Goal: Task Accomplishment & Management: Complete application form

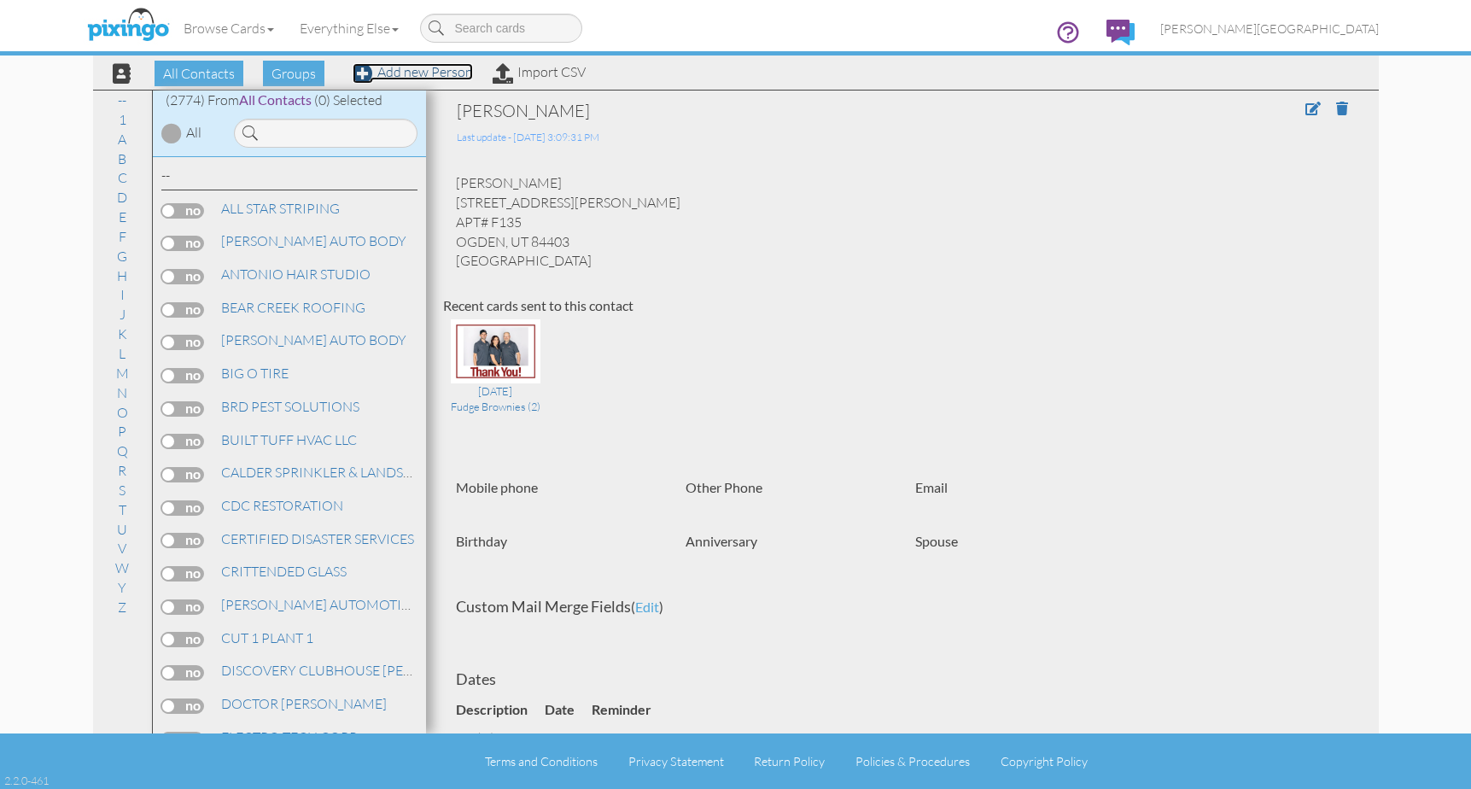
click at [412, 78] on link "Add new Person" at bounding box center [413, 71] width 120 height 17
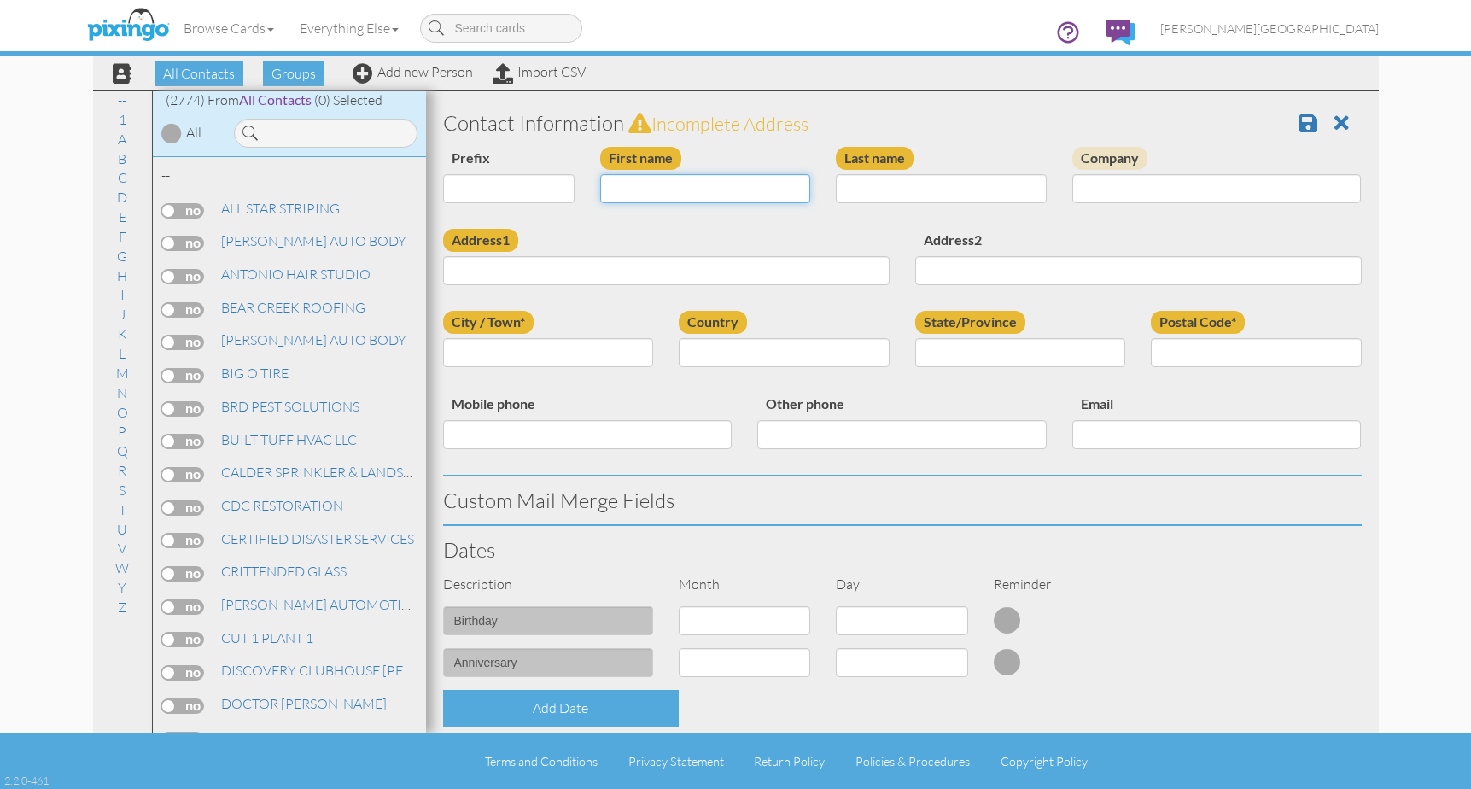
click at [663, 194] on input "First name" at bounding box center [705, 188] width 211 height 29
type input "r"
type input "[PERSON_NAME]"
type input "H"
type input "GATES"
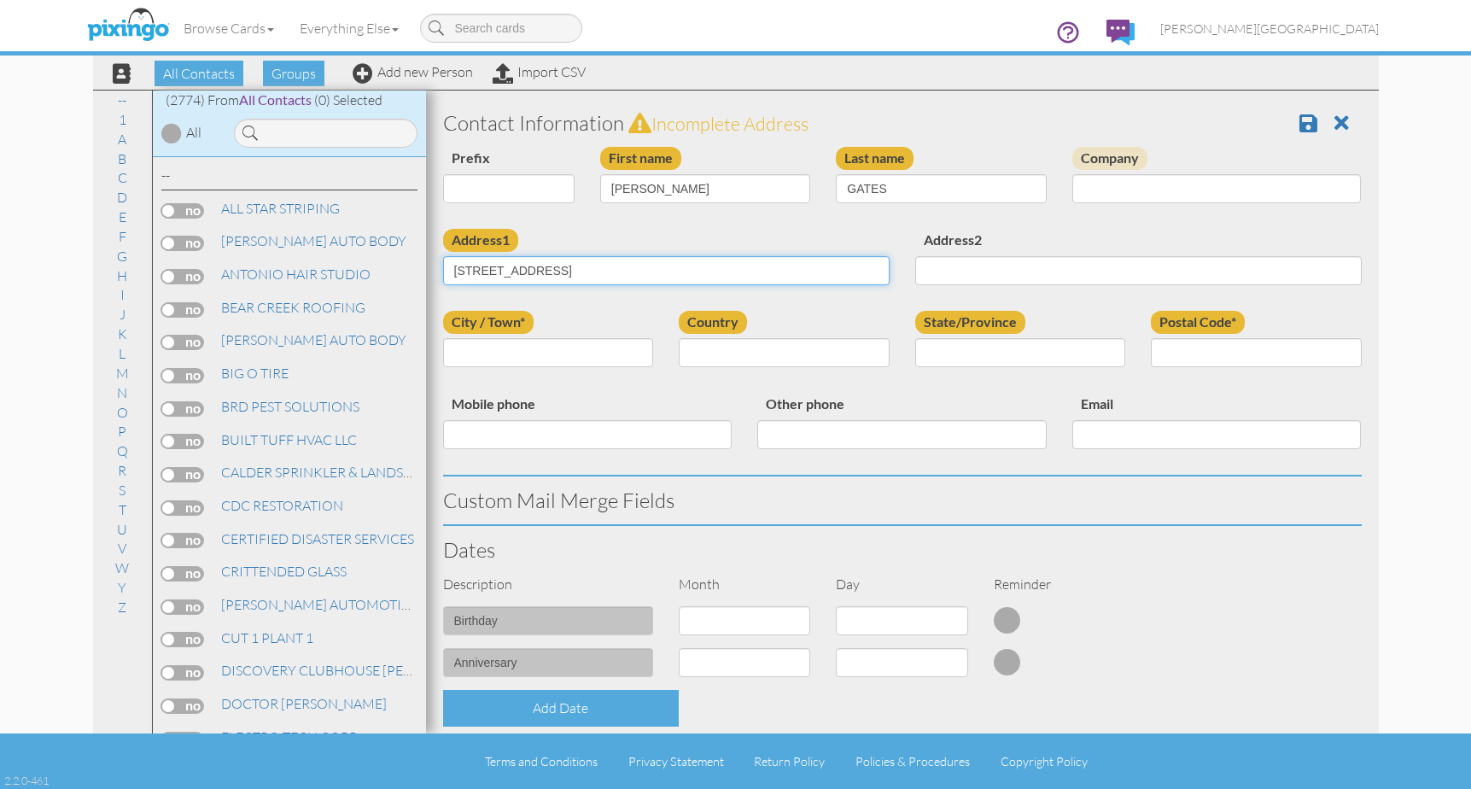
type input "751 BEL MAR DR"
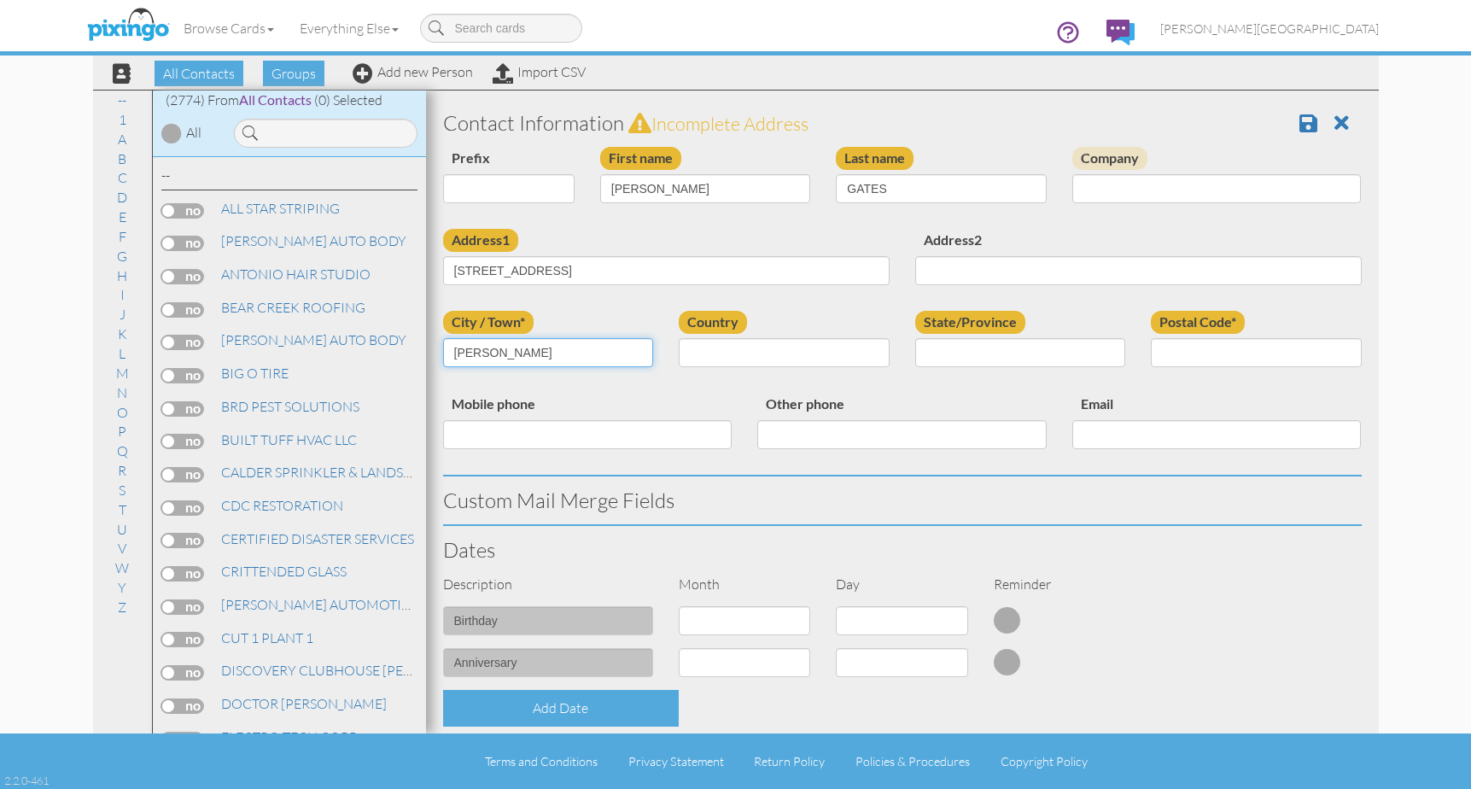
type input "OGDEN"
select select "object:8536"
select select "object:8835"
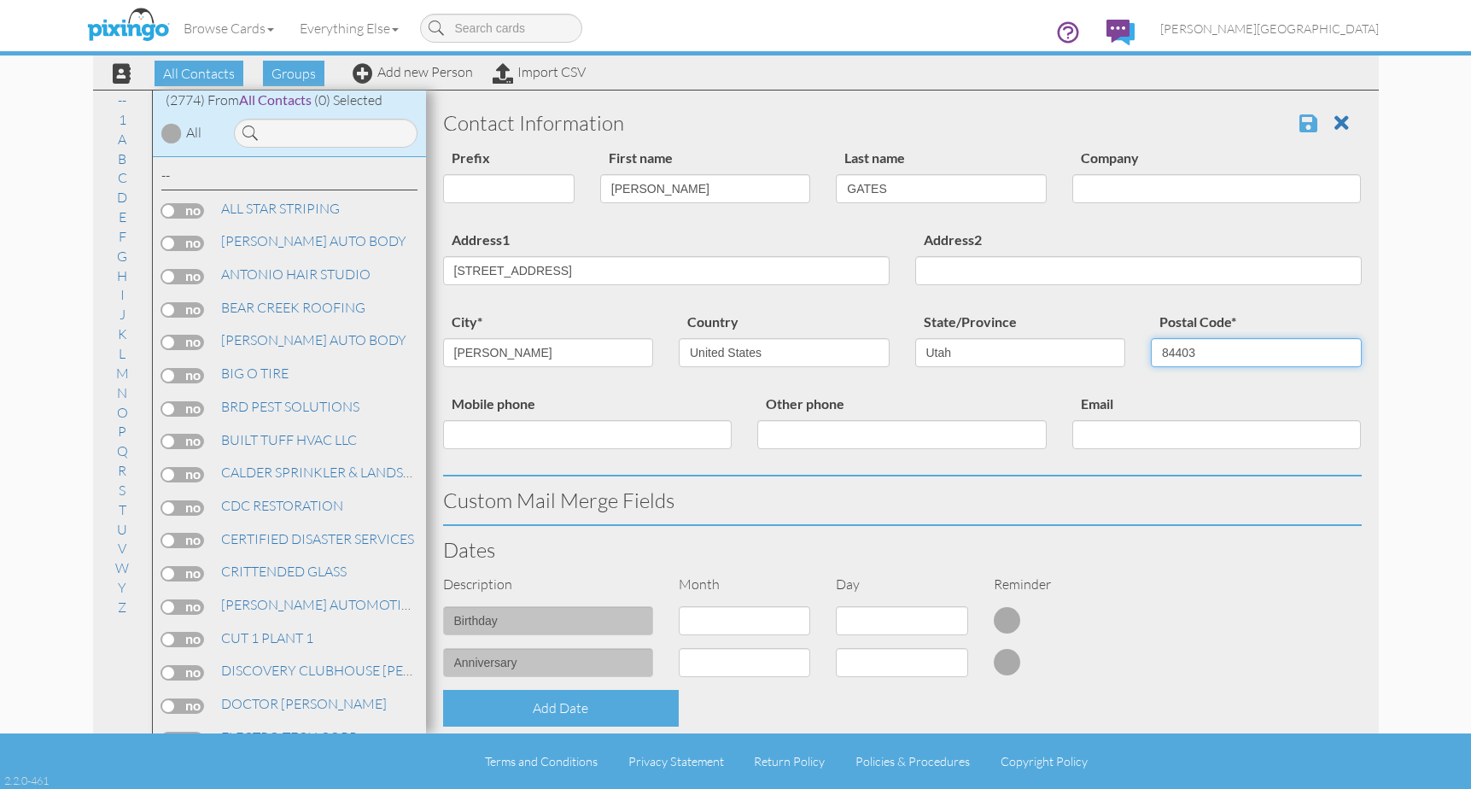
type input "84403"
click at [1300, 127] on span at bounding box center [1309, 123] width 18 height 20
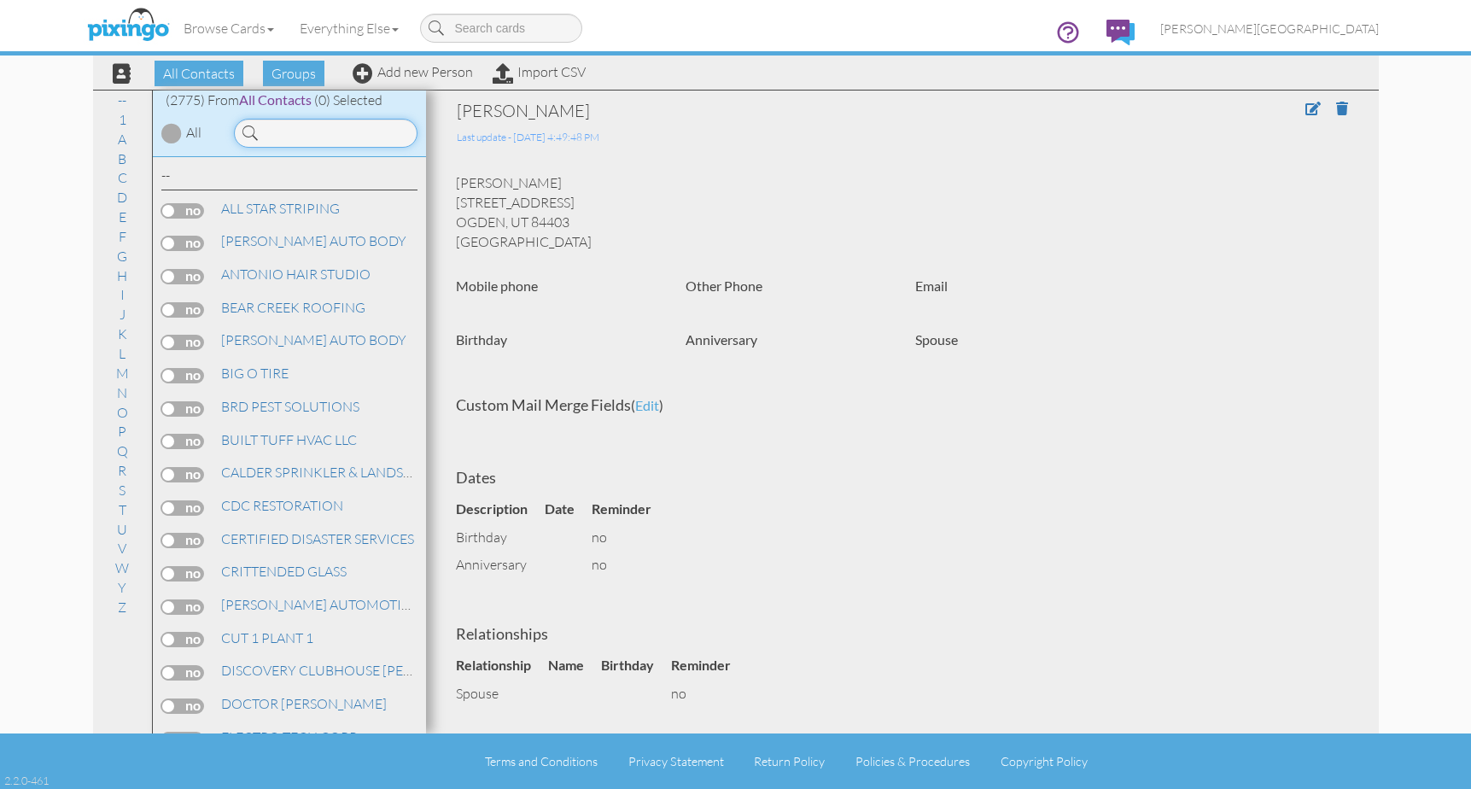
click at [330, 127] on input at bounding box center [326, 133] width 184 height 29
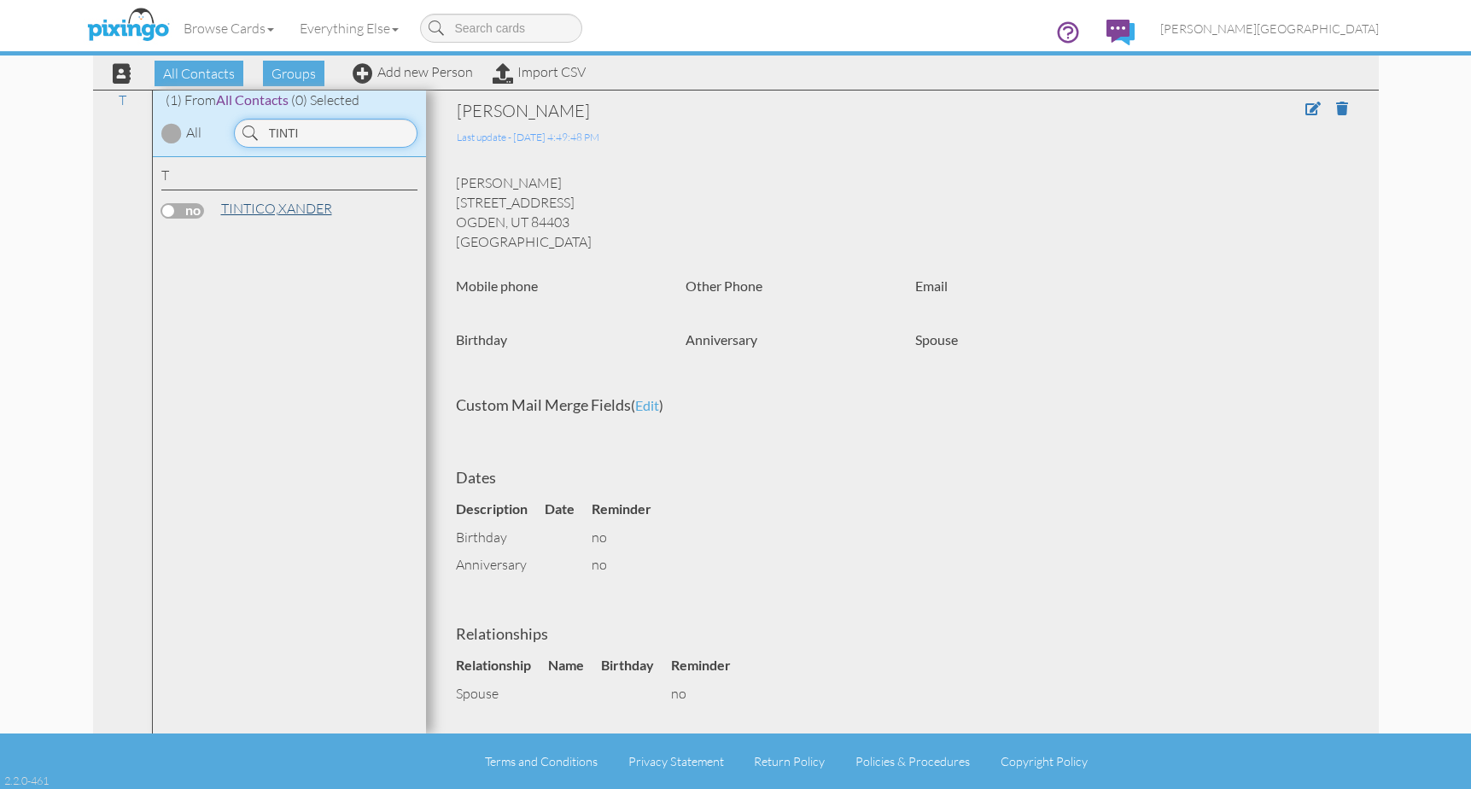
type input "TINTI"
click at [306, 207] on link "TINTICO, XANDER" at bounding box center [276, 208] width 114 height 20
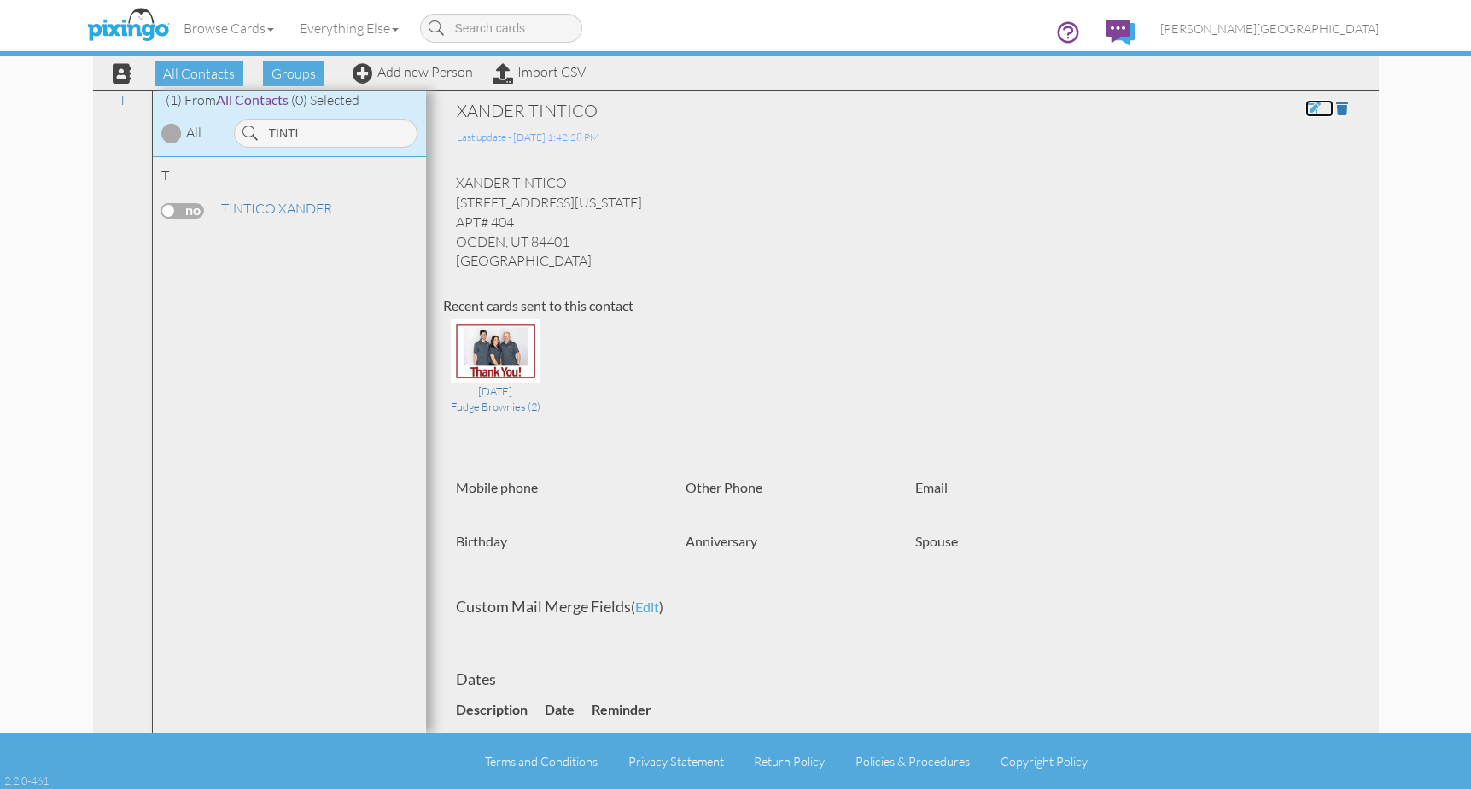
click at [1306, 108] on span at bounding box center [1313, 109] width 15 height 14
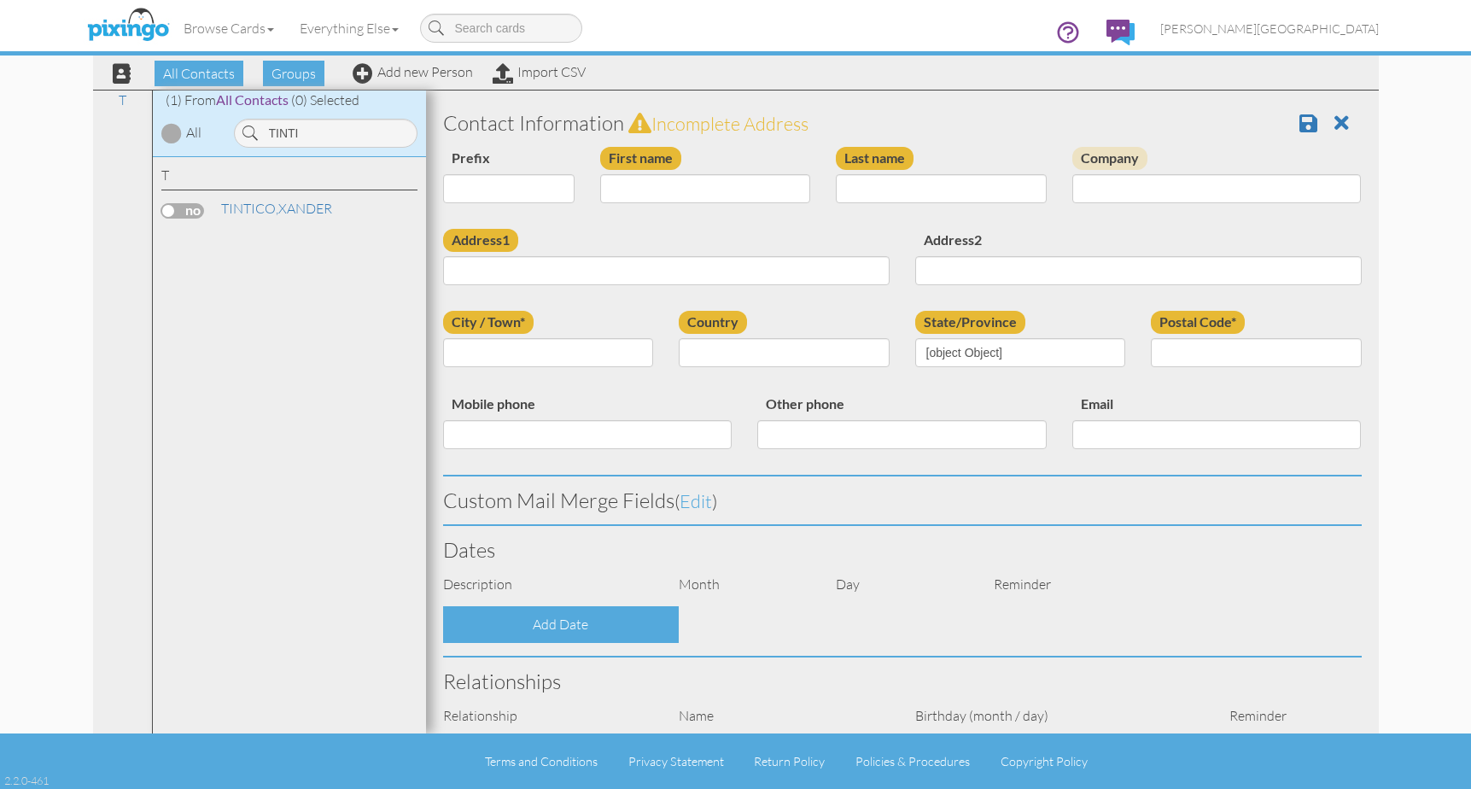
type input "XANDER"
type input "TINTICO"
type input "[STREET_ADDRESS][US_STATE]"
type input "APT# 404"
type input "OGDEN"
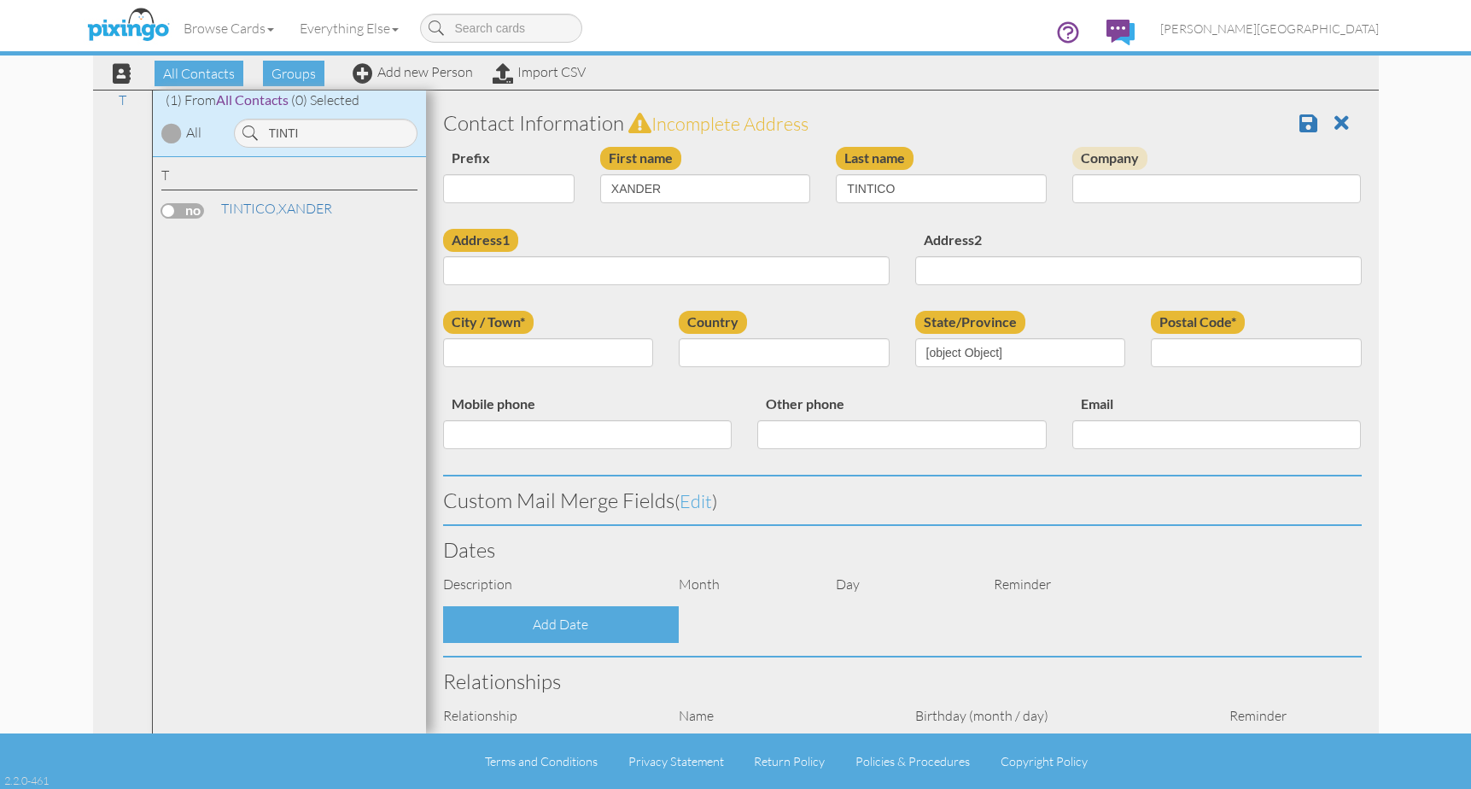
type input "84401"
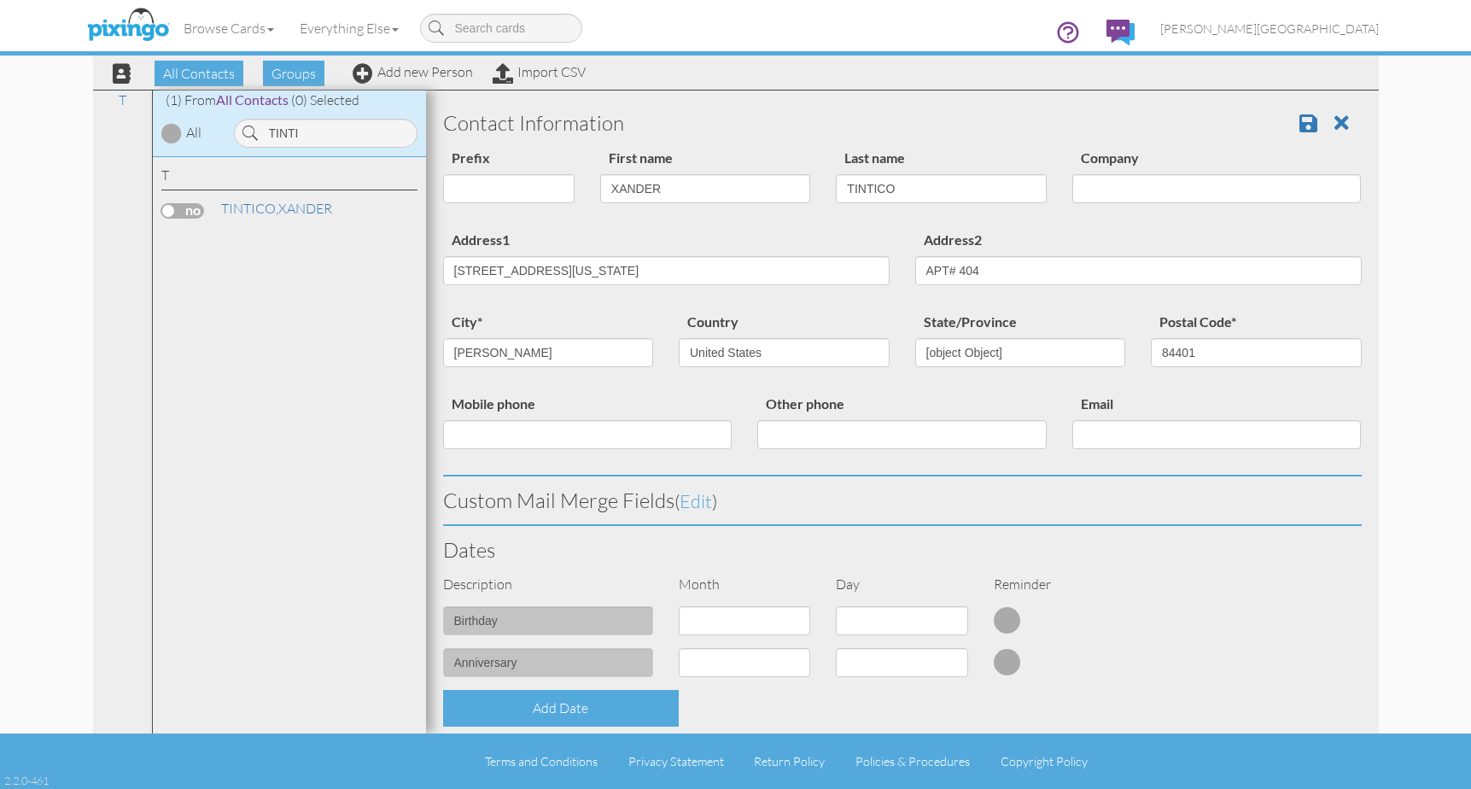
select select "object:8596"
select select "object:8841"
drag, startPoint x: 855, startPoint y: 186, endPoint x: 811, endPoint y: 191, distance: 43.8
click at [811, 191] on div "Prefix Dr. Mr. Mrs. First name XANDER Last name TINTICO Company" at bounding box center [902, 188] width 944 height 82
type input "PENTICO"
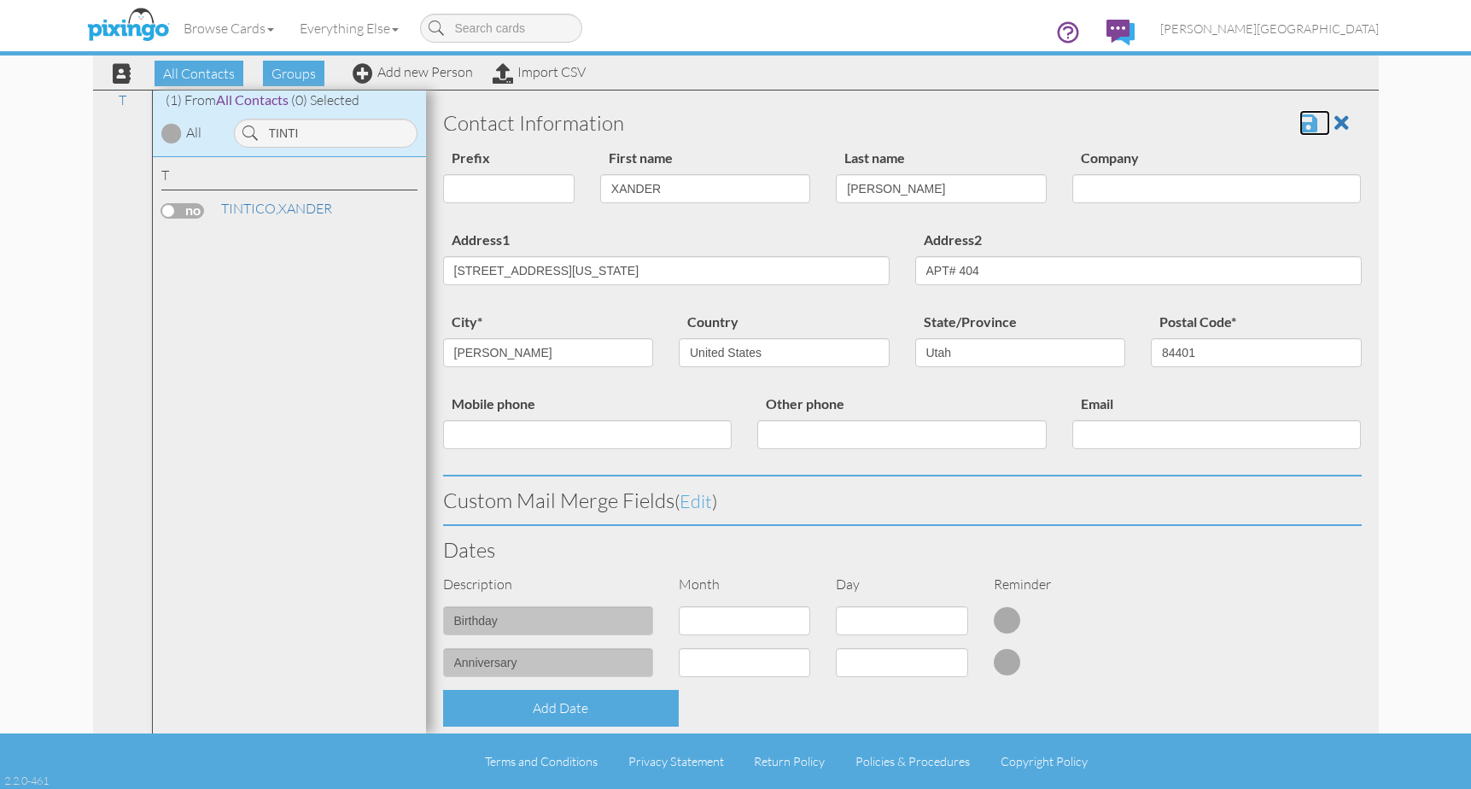
click at [1304, 117] on span at bounding box center [1309, 123] width 18 height 20
